Goal: Information Seeking & Learning: Learn about a topic

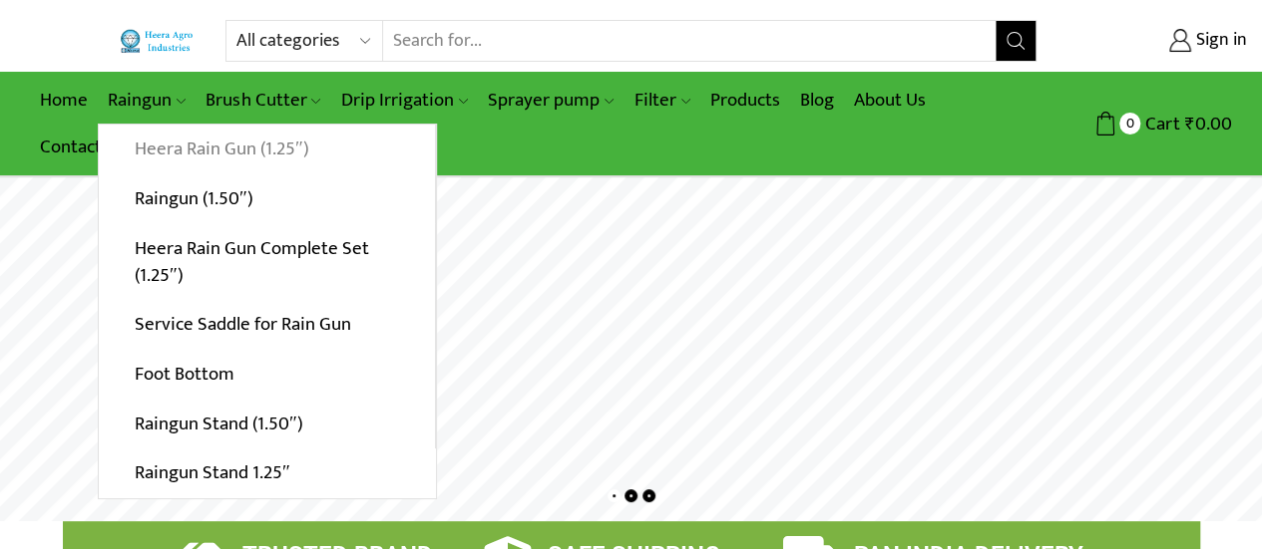
click at [135, 150] on link "Heera Rain Gun (1.25″)" at bounding box center [267, 150] width 336 height 50
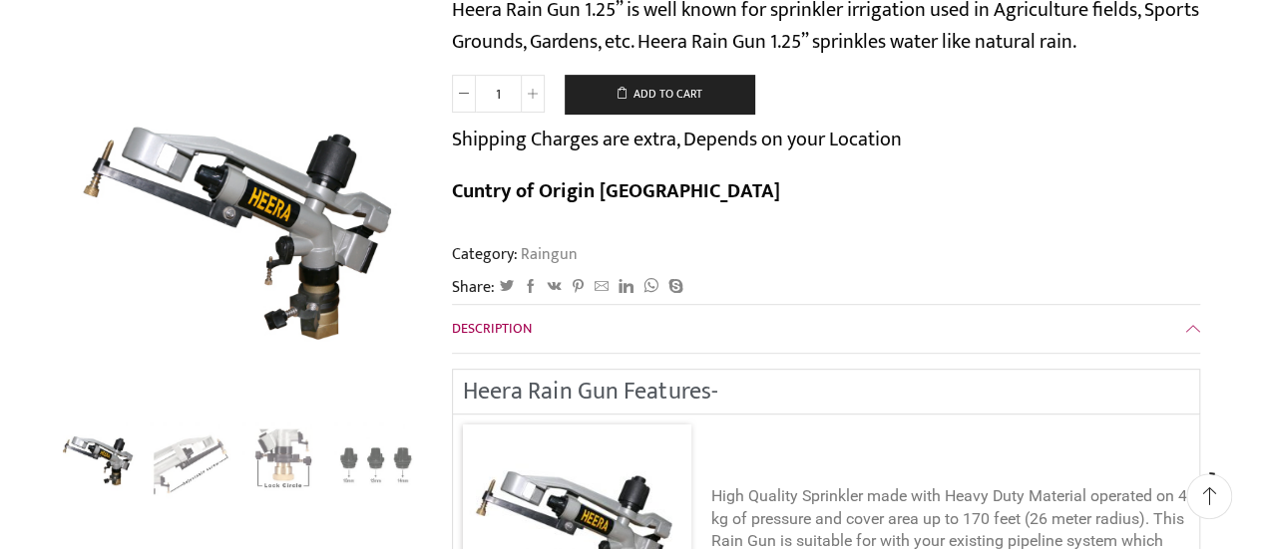
scroll to position [399, 0]
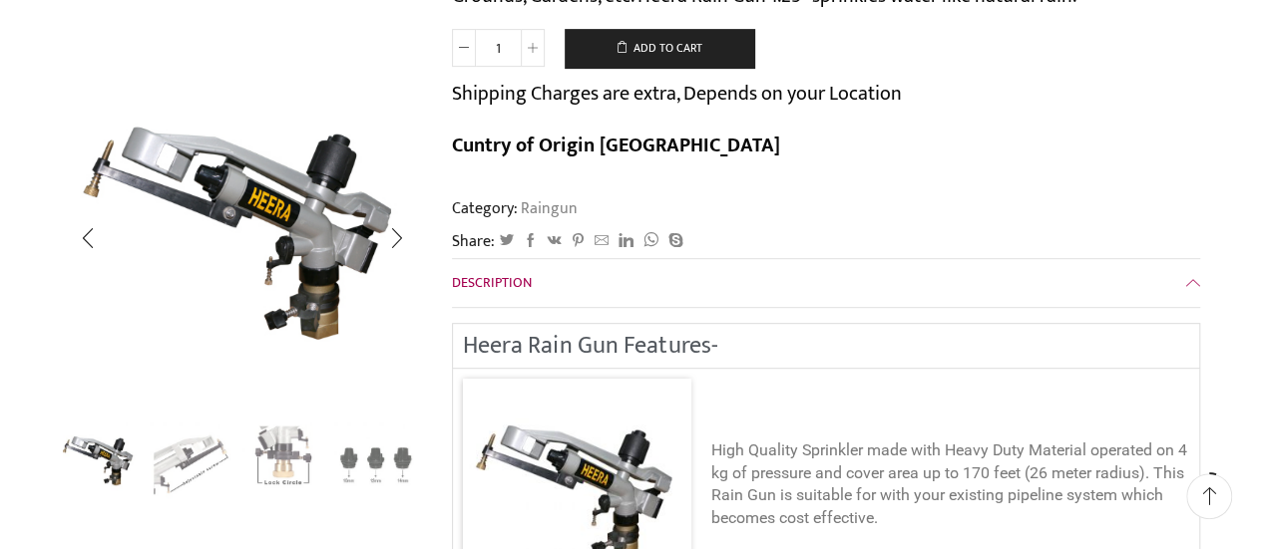
click at [277, 454] on img "3 / 4" at bounding box center [283, 461] width 83 height 83
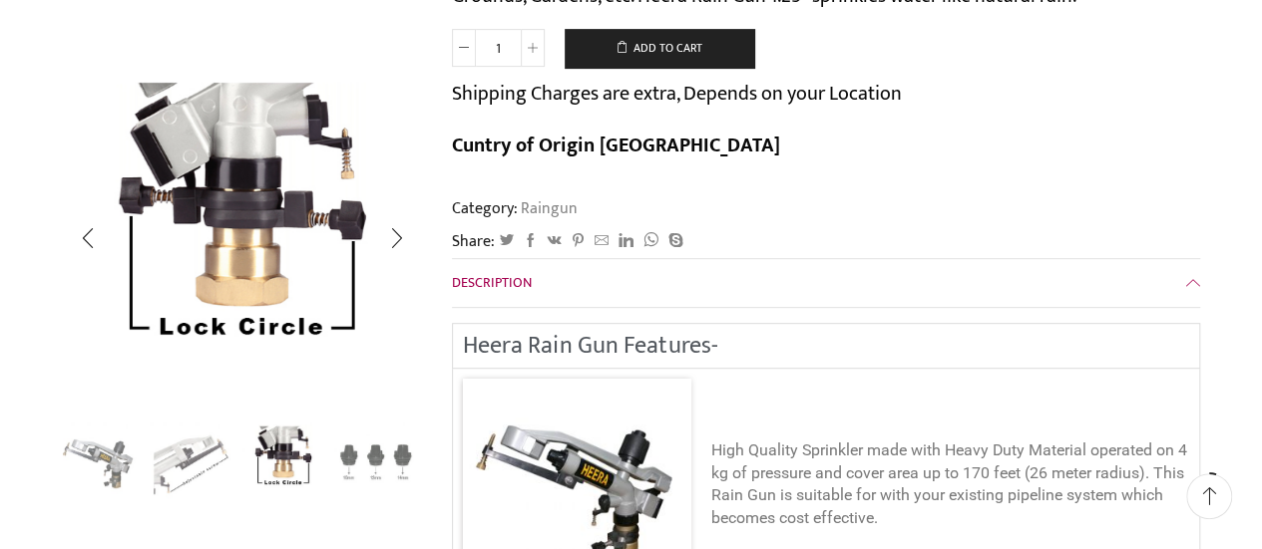
click at [355, 460] on img "4 / 4" at bounding box center [375, 461] width 83 height 83
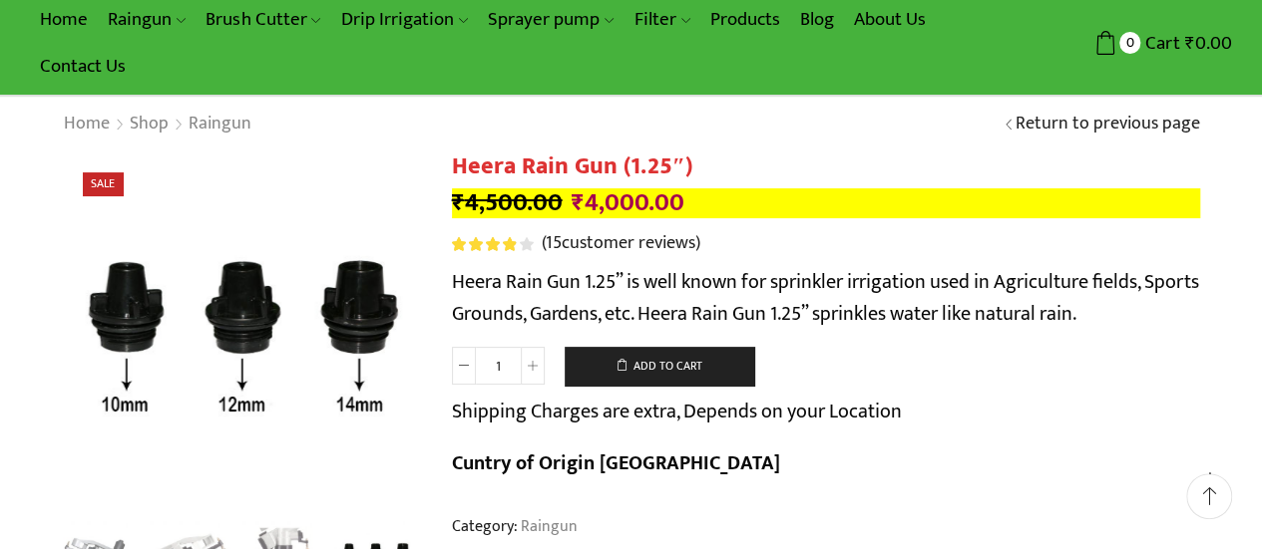
scroll to position [0, 0]
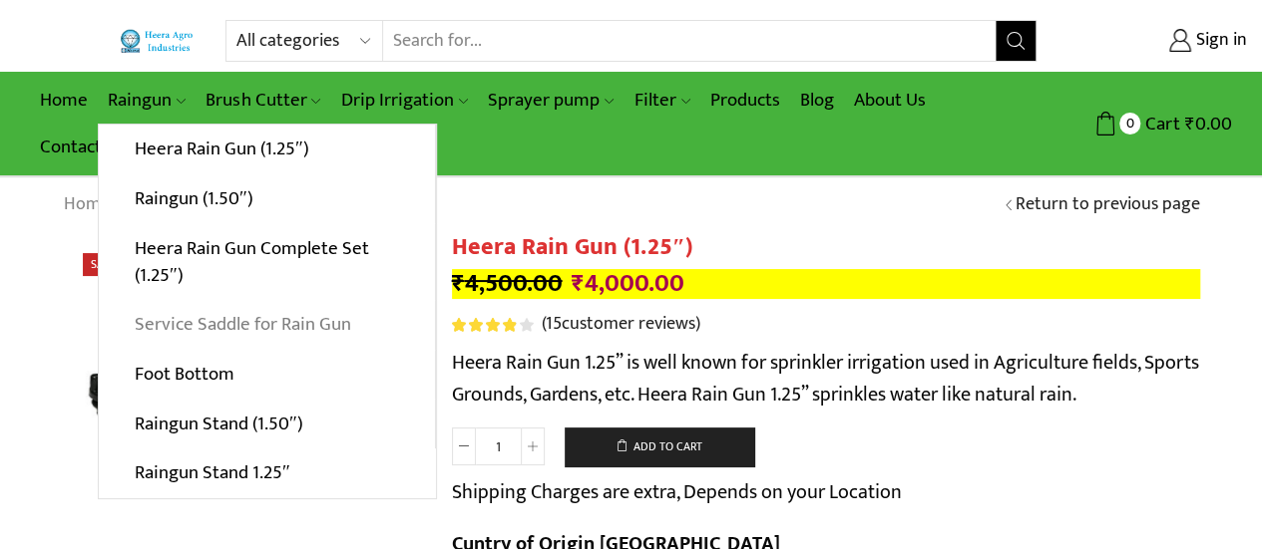
click at [192, 323] on link "Service Saddle for Rain Gun" at bounding box center [267, 325] width 336 height 50
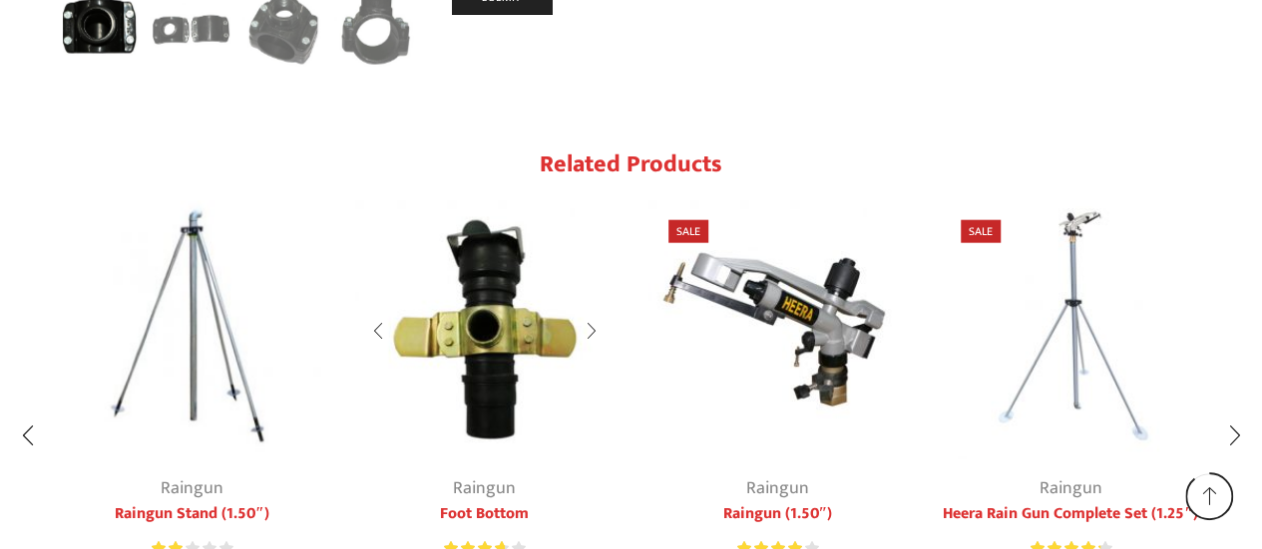
scroll to position [2438, 0]
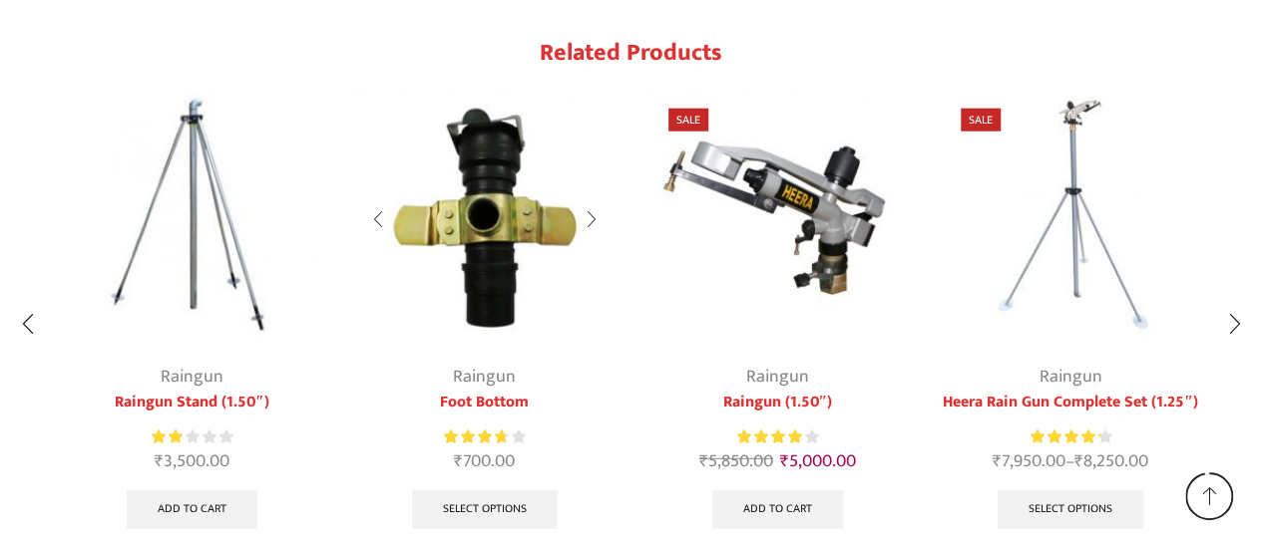
click at [493, 217] on img "2 / 7" at bounding box center [484, 218] width 259 height 259
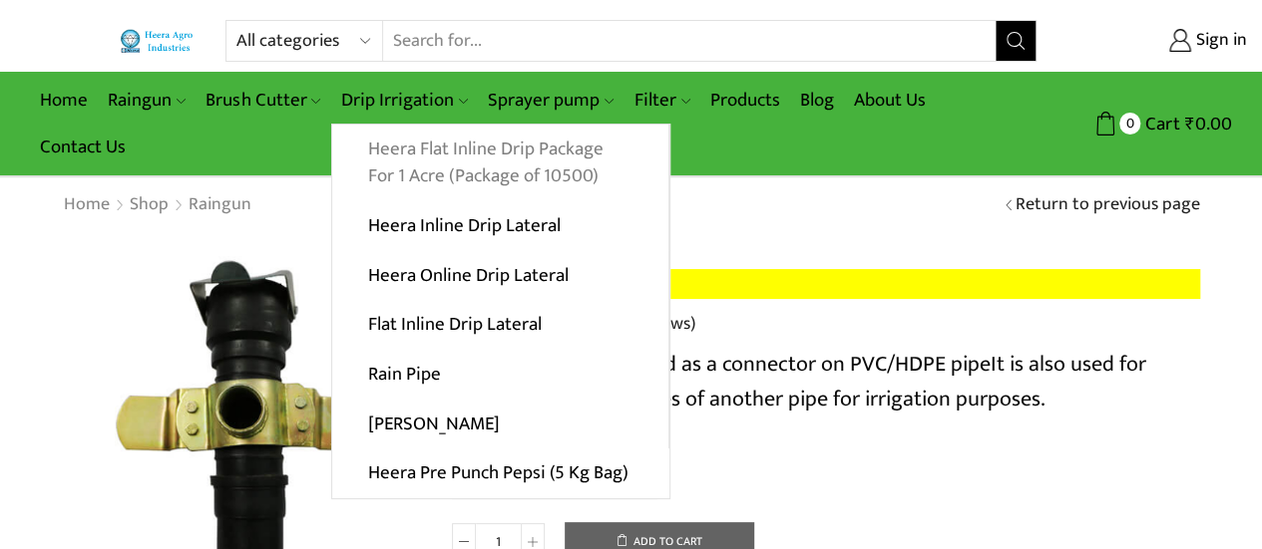
click at [399, 161] on link "Heera Flat Inline Drip Package For 1 Acre (Package of 10500)" at bounding box center [500, 163] width 336 height 77
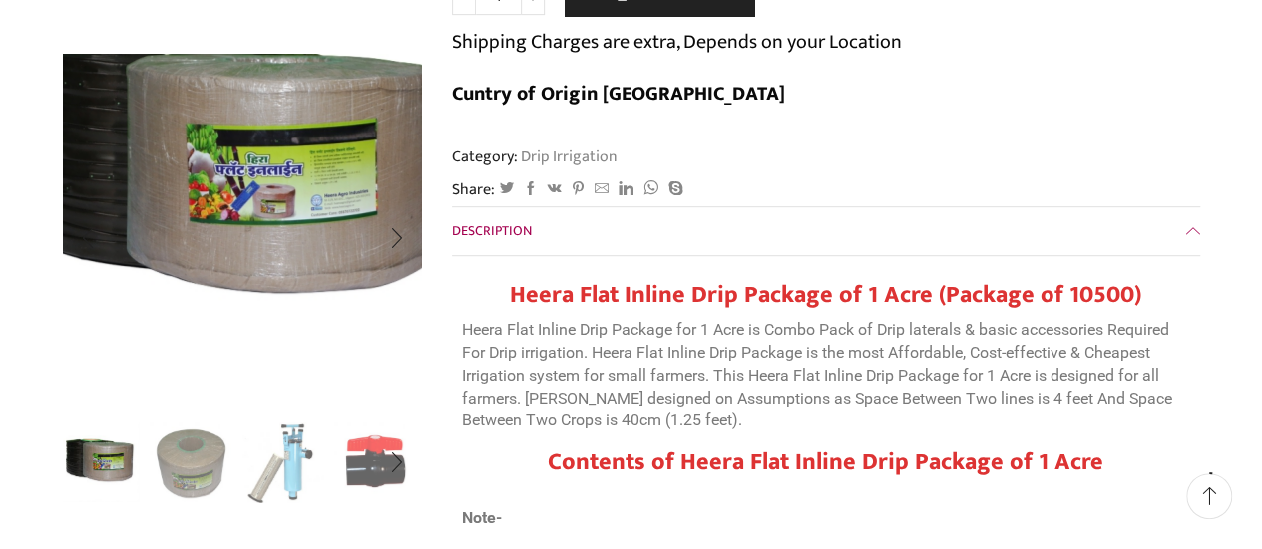
scroll to position [598, 0]
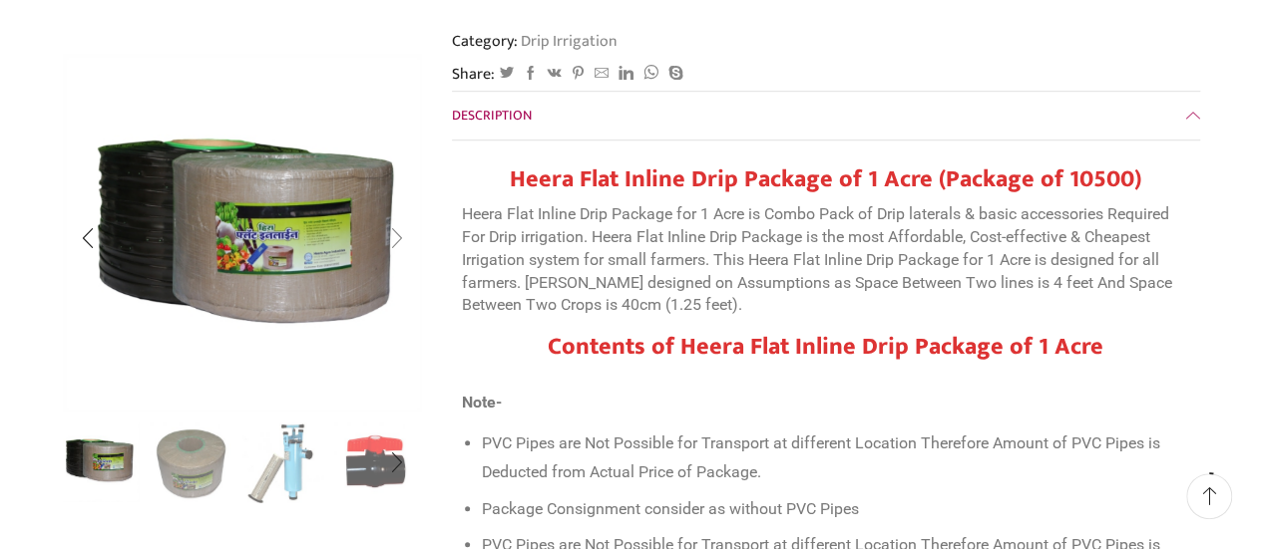
click at [395, 236] on div "Next slide" at bounding box center [396, 238] width 50 height 50
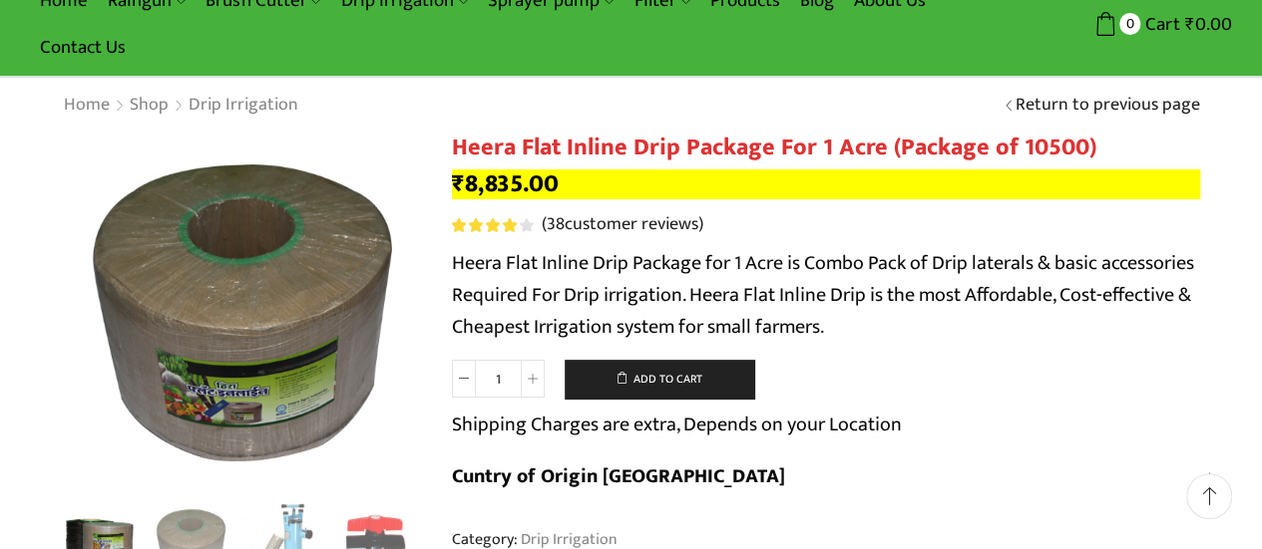
scroll to position [0, 0]
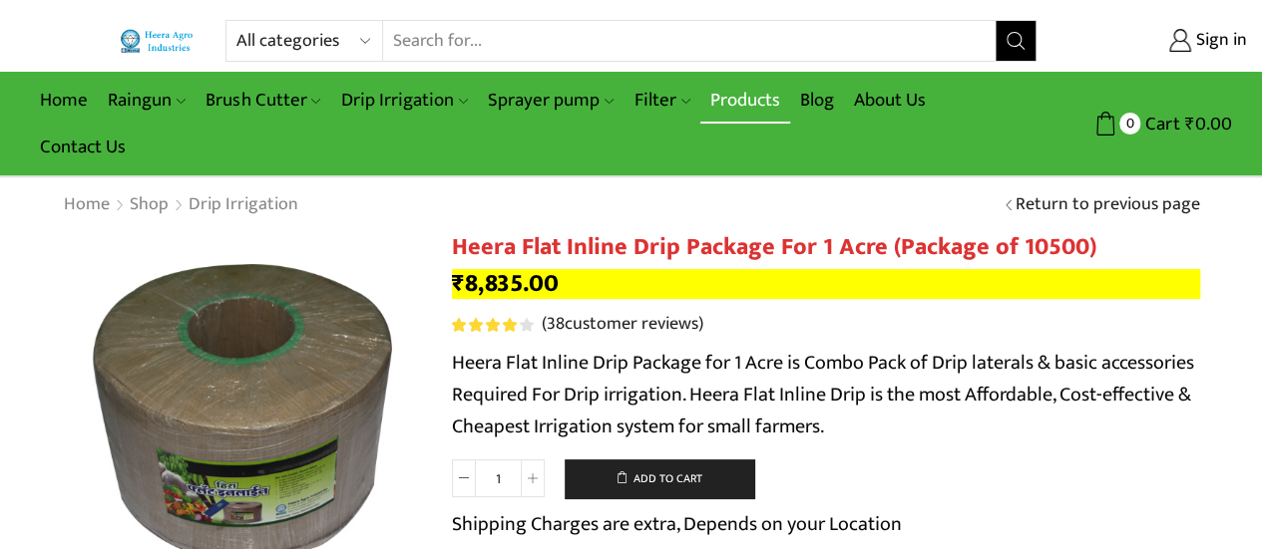
click at [756, 93] on link "Products" at bounding box center [745, 100] width 90 height 47
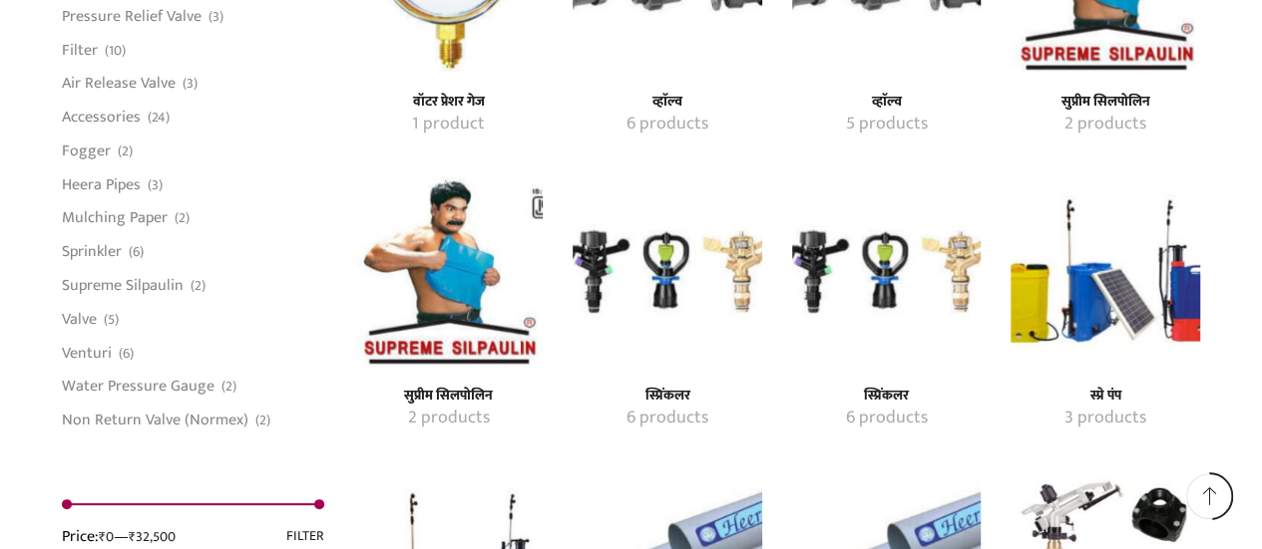
scroll to position [2593, 0]
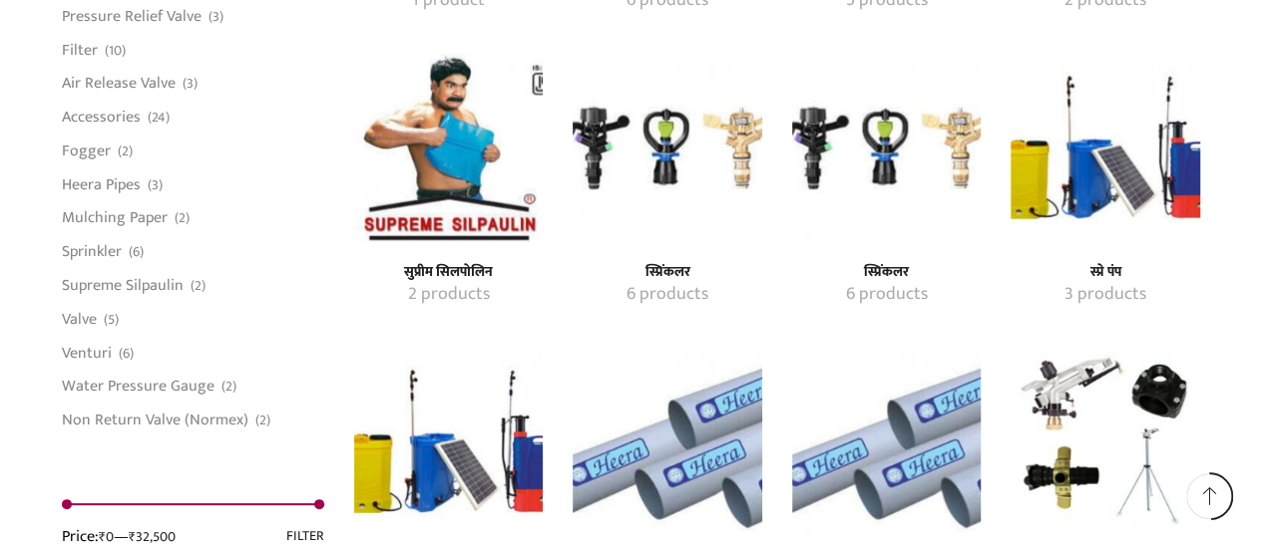
click at [960, 147] on img "Visit product category स्प्रिंकलर" at bounding box center [886, 148] width 188 height 188
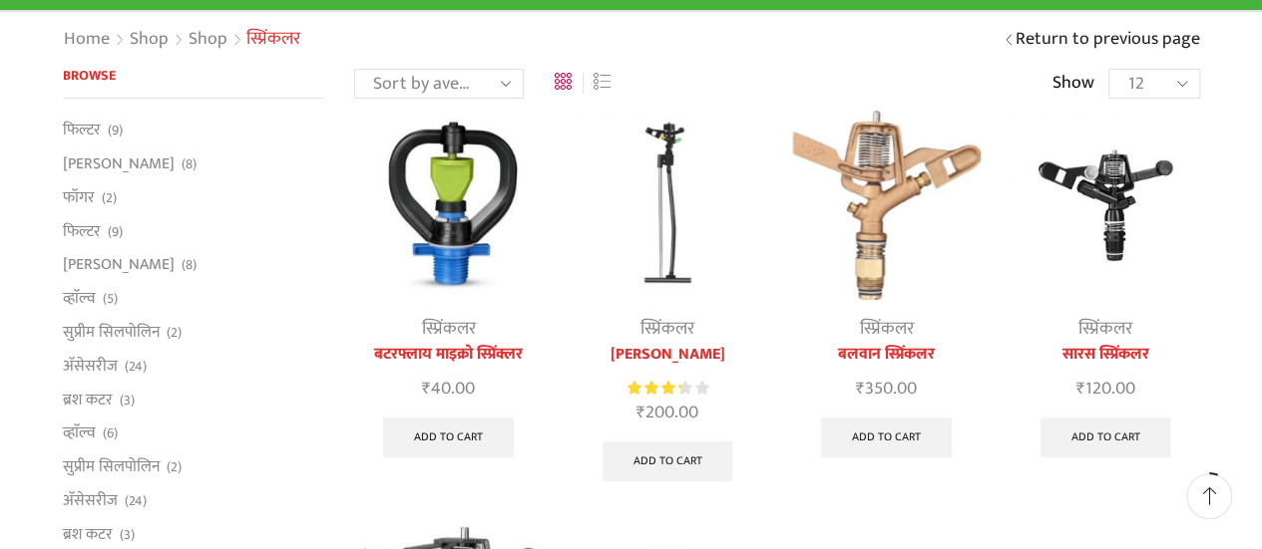
scroll to position [199, 0]
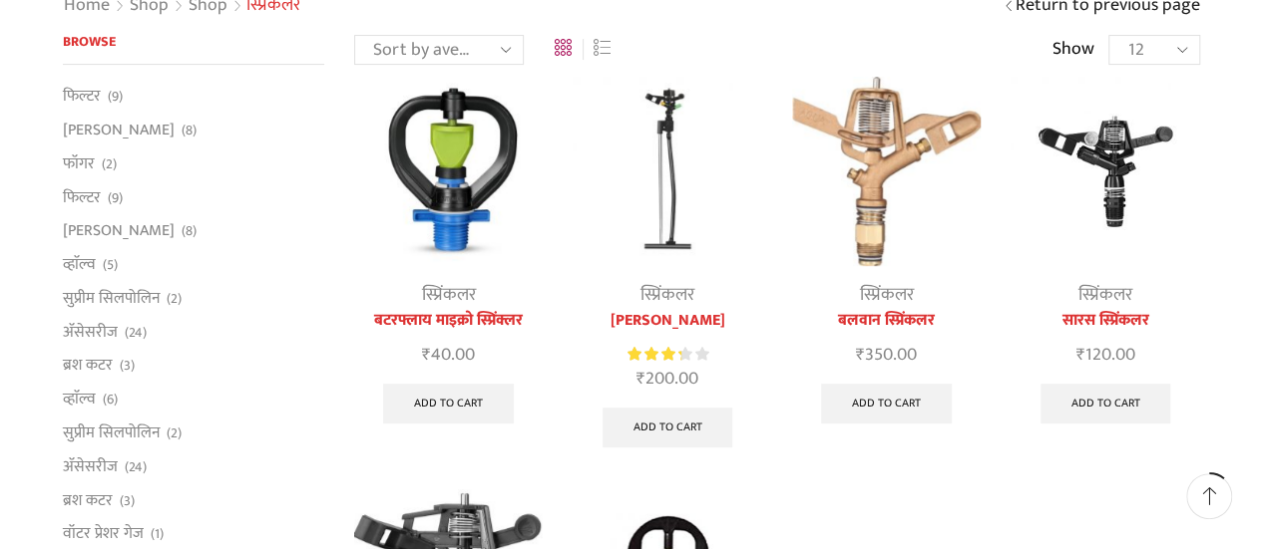
click at [872, 174] on img at bounding box center [886, 171] width 188 height 188
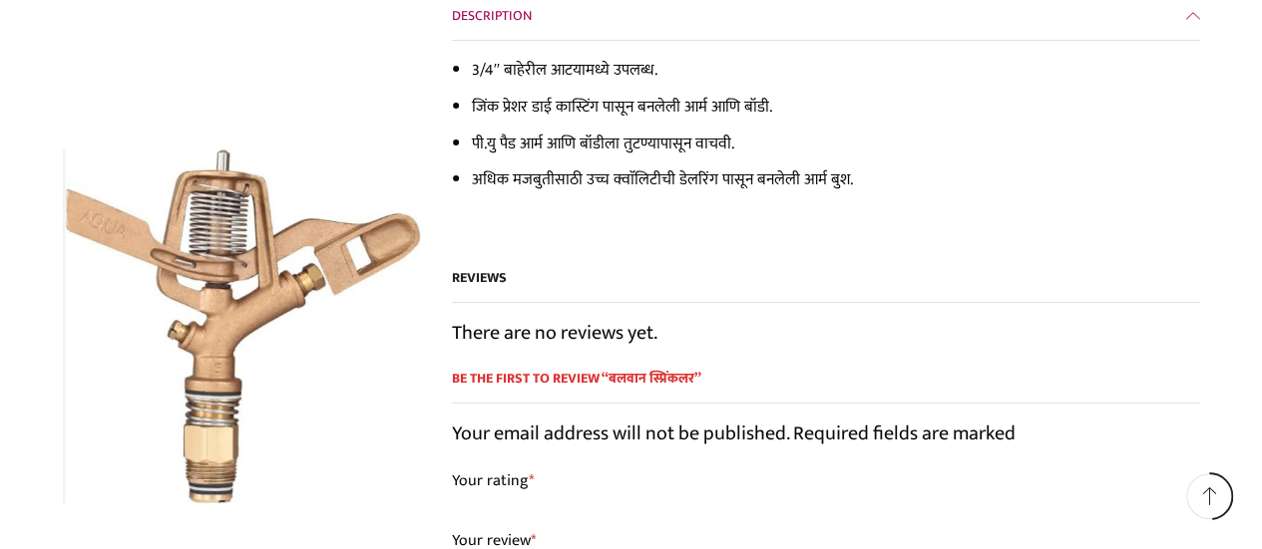
scroll to position [3490, 0]
